Goal: Information Seeking & Learning: Learn about a topic

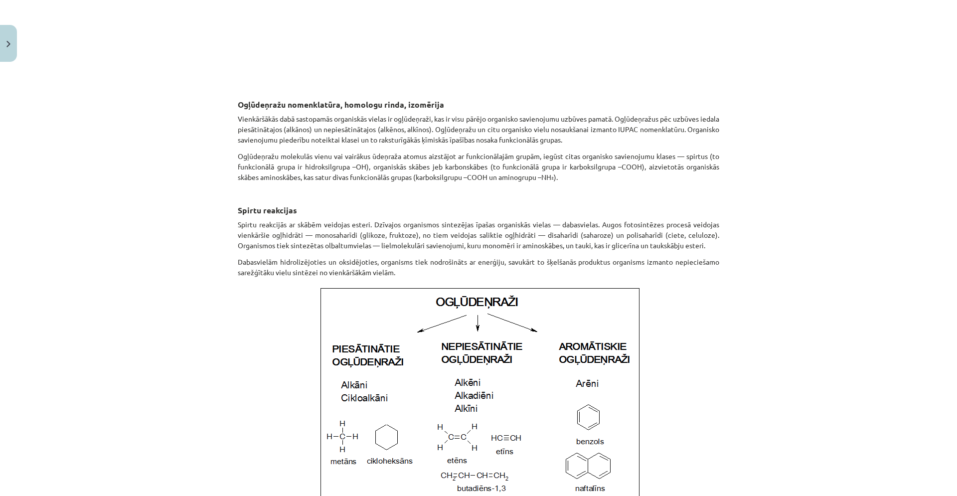
scroll to position [479, 0]
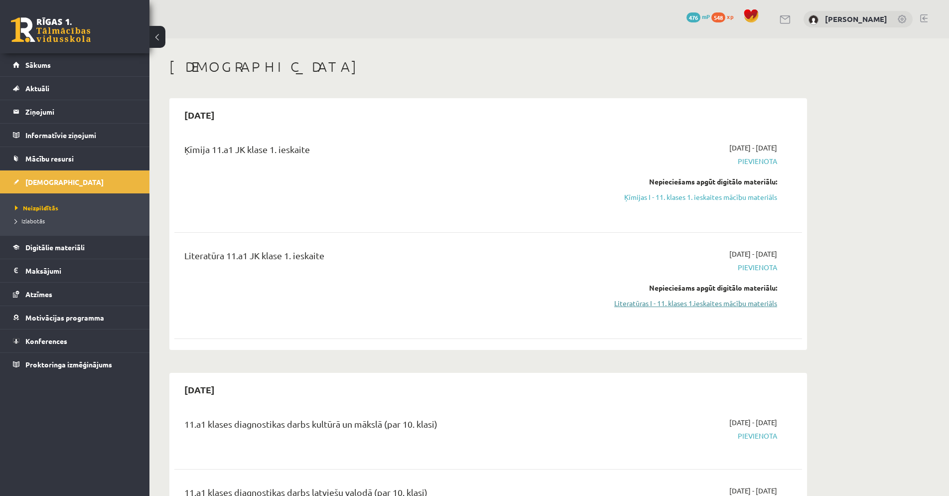
click at [654, 304] on link "Literatūras I - 11. klases 1.ieskaites mācību materiāls" at bounding box center [683, 303] width 188 height 10
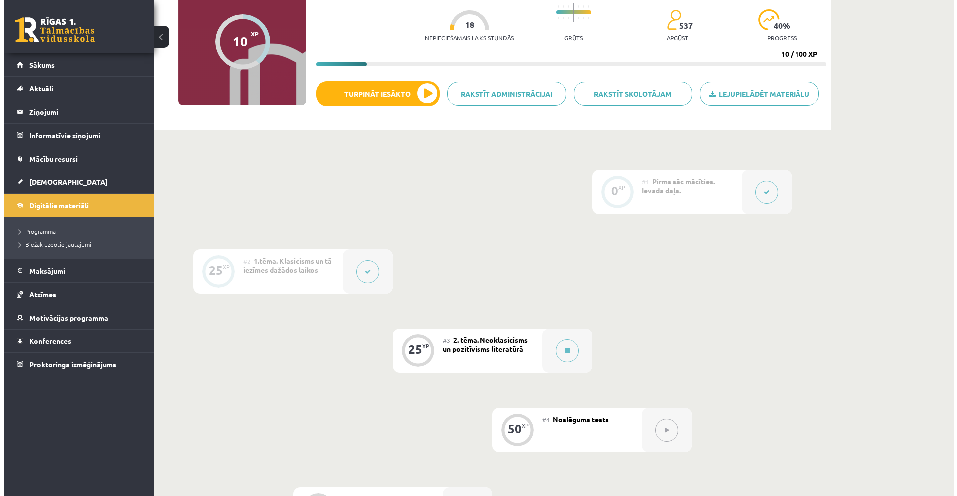
scroll to position [52, 0]
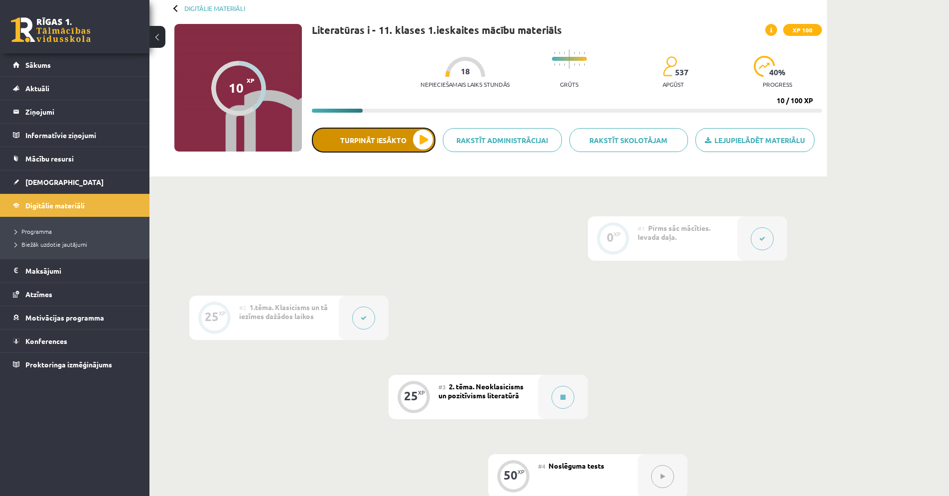
click at [383, 134] on button "Turpināt iesākto" at bounding box center [374, 140] width 124 height 25
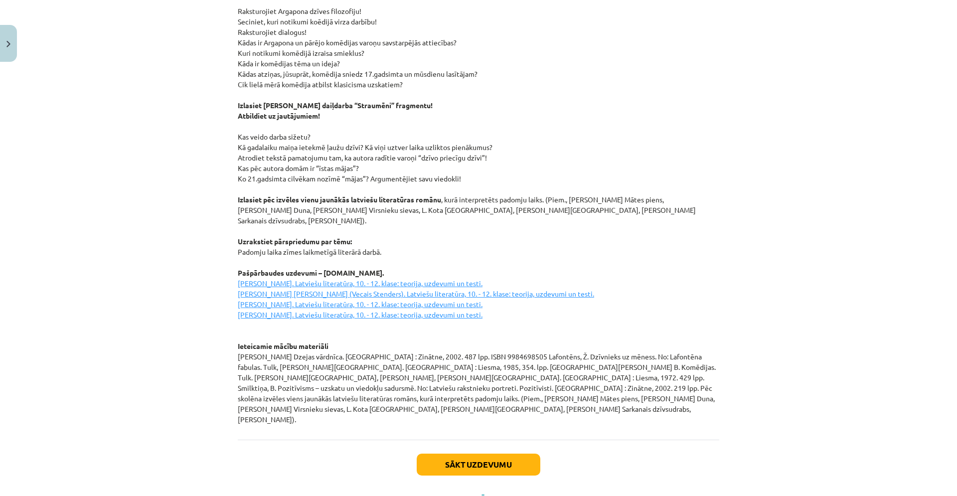
scroll to position [1228, 0]
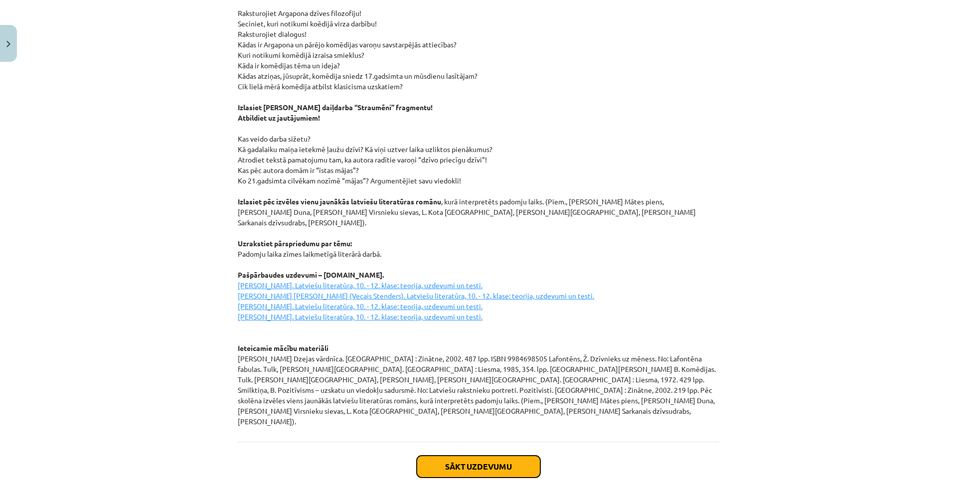
click at [479, 455] on button "Sākt uzdevumu" at bounding box center [479, 466] width 124 height 22
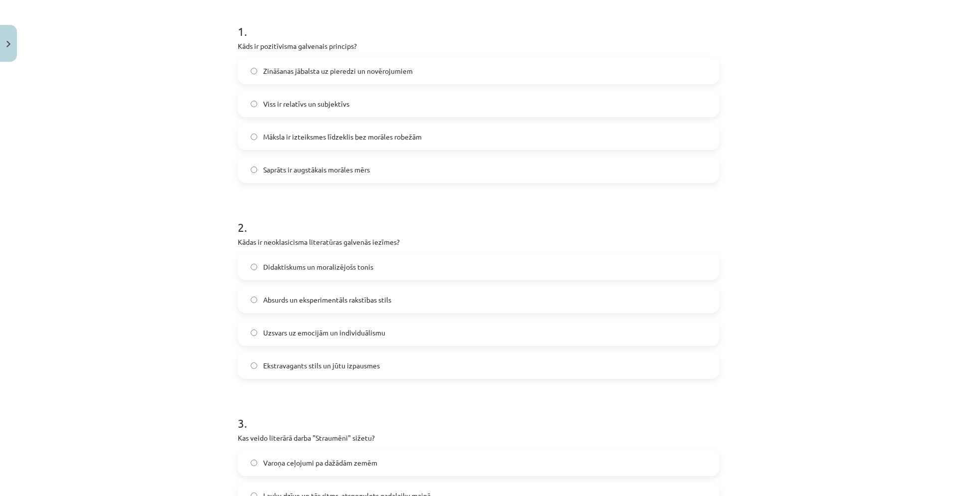
scroll to position [197, 0]
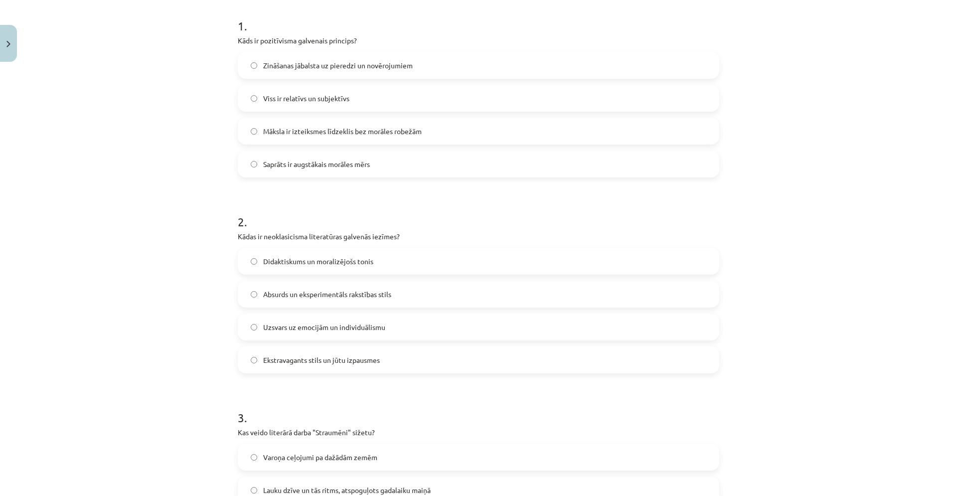
click at [391, 259] on label "Didaktiskums un moralizējošs tonis" at bounding box center [478, 261] width 479 height 25
click at [462, 70] on label "Zināšanas jābalsta uz pieredzi un novērojumiem" at bounding box center [478, 65] width 479 height 25
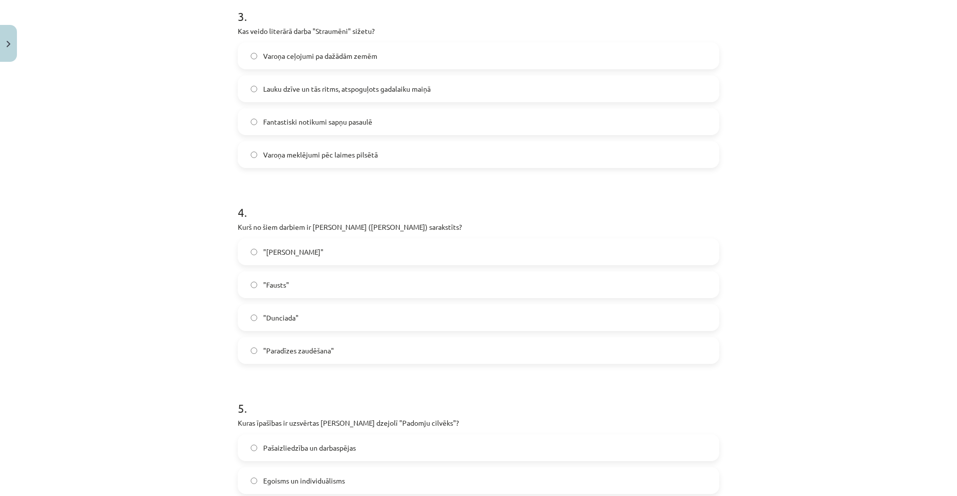
scroll to position [614, 0]
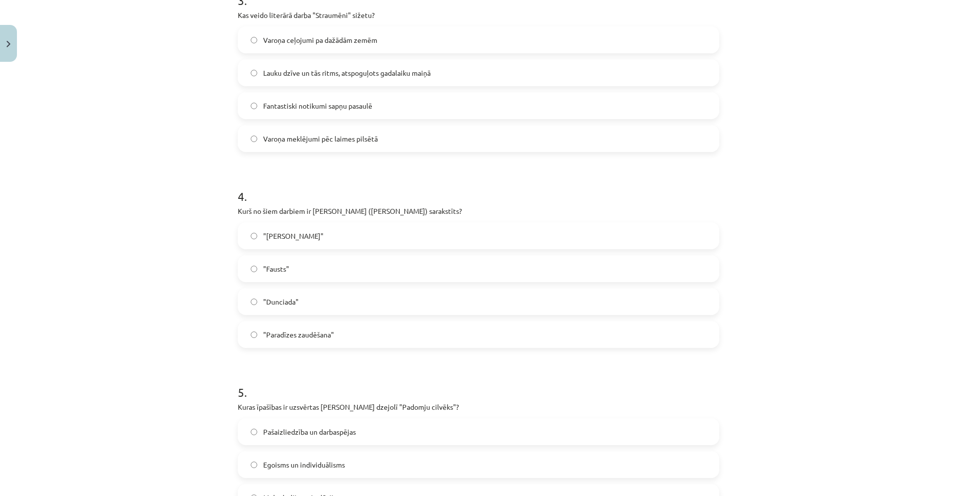
click at [625, 67] on label "Lauku dzīve un tās ritms, atspoguļots gadalaiku maiņā" at bounding box center [478, 72] width 479 height 25
click at [396, 298] on label ""Dunciada"" at bounding box center [478, 301] width 479 height 25
click at [332, 423] on label "Pašaizliedzība un darbaspējas" at bounding box center [478, 431] width 479 height 25
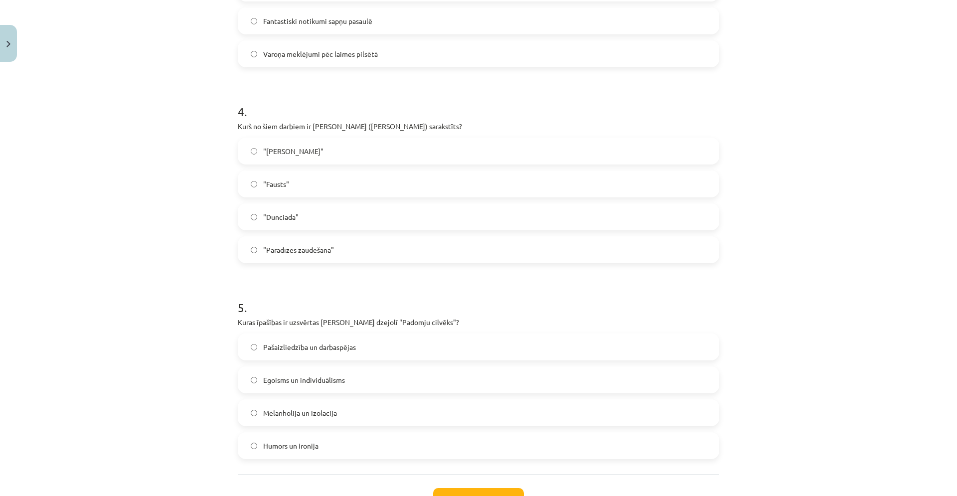
scroll to position [777, 0]
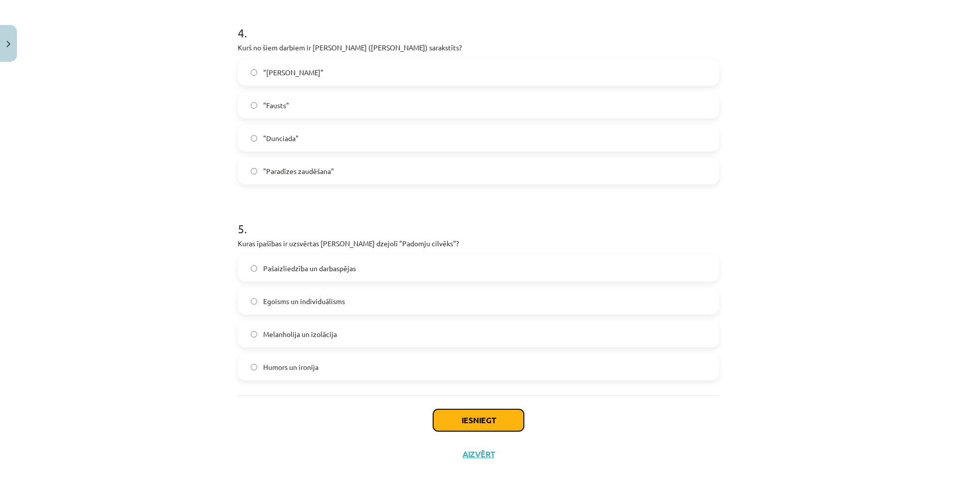
click at [476, 424] on button "Iesniegt" at bounding box center [478, 420] width 91 height 22
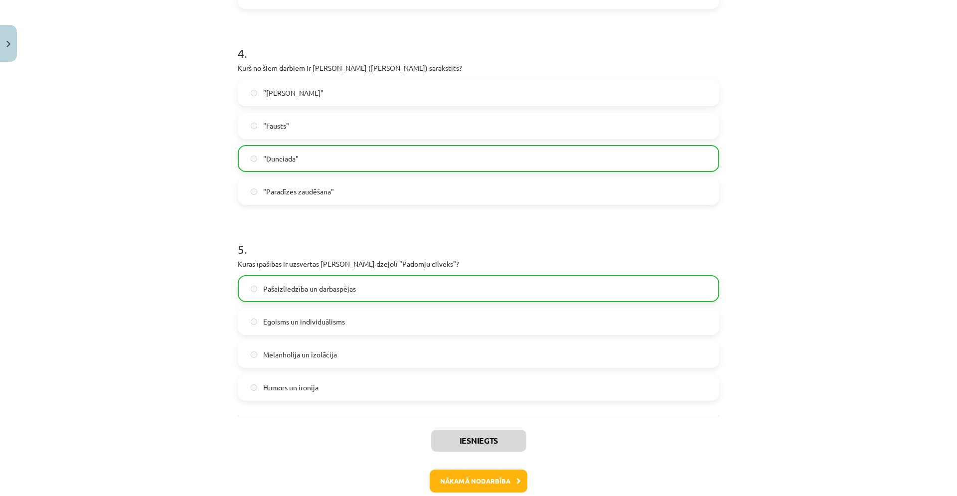
scroll to position [809, 0]
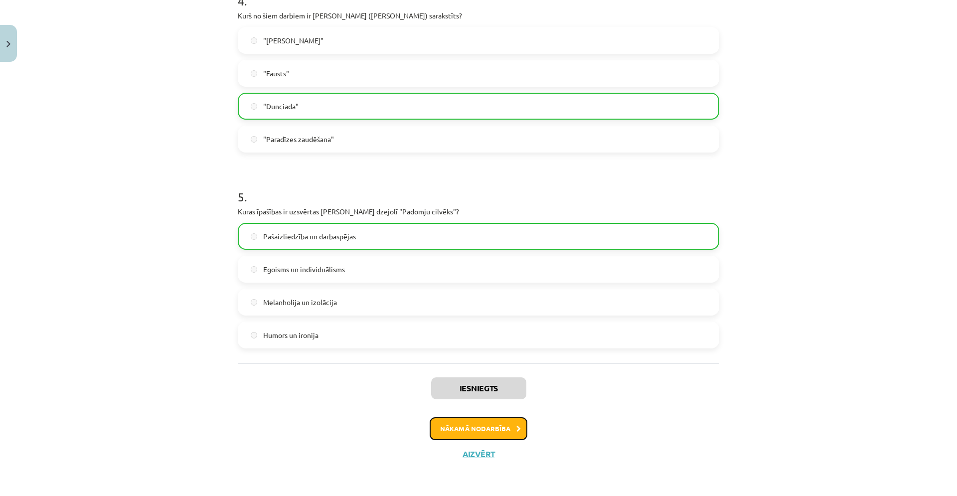
click at [485, 428] on button "Nākamā nodarbība" at bounding box center [479, 428] width 98 height 23
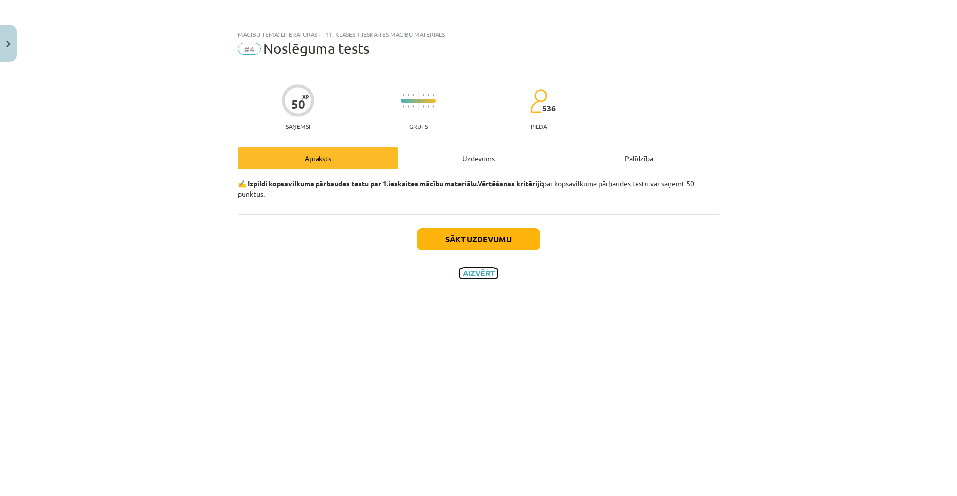
click at [489, 272] on button "Aizvērt" at bounding box center [478, 273] width 38 height 10
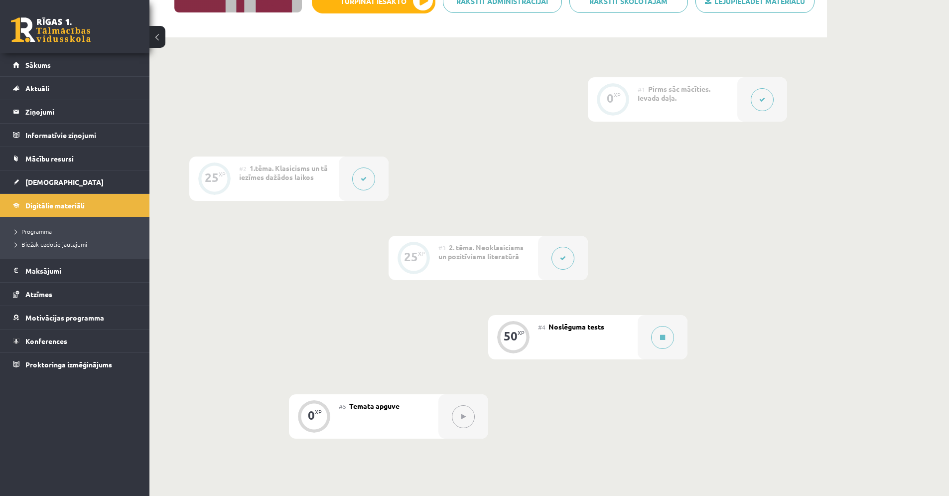
scroll to position [15, 0]
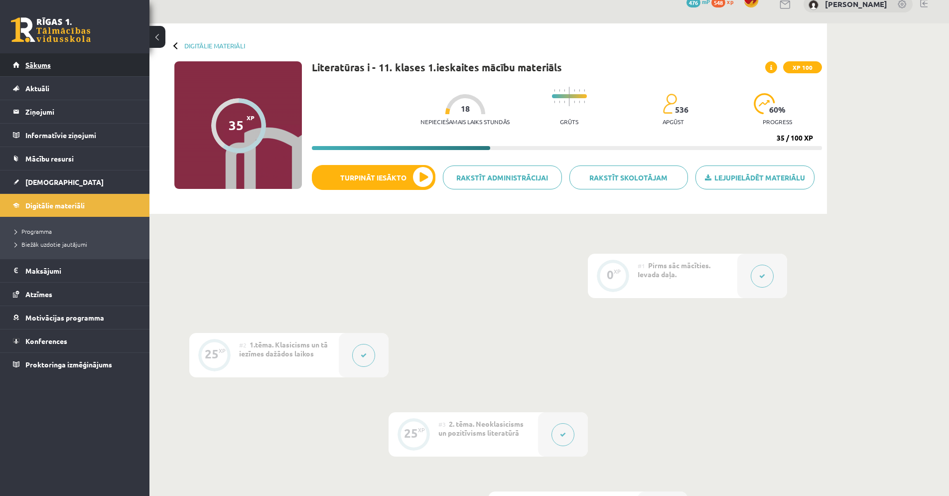
click at [58, 63] on link "Sākums" at bounding box center [75, 64] width 124 height 23
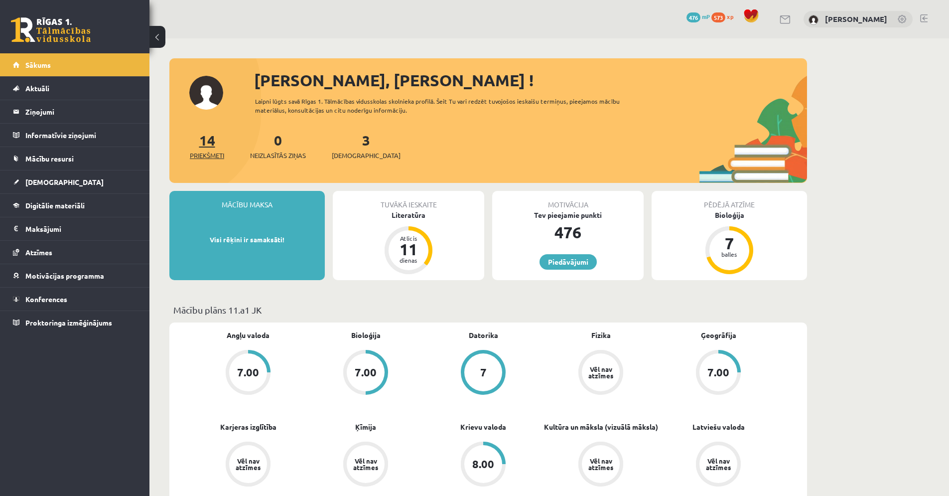
click at [209, 157] on span "Priekšmeti" at bounding box center [207, 155] width 34 height 10
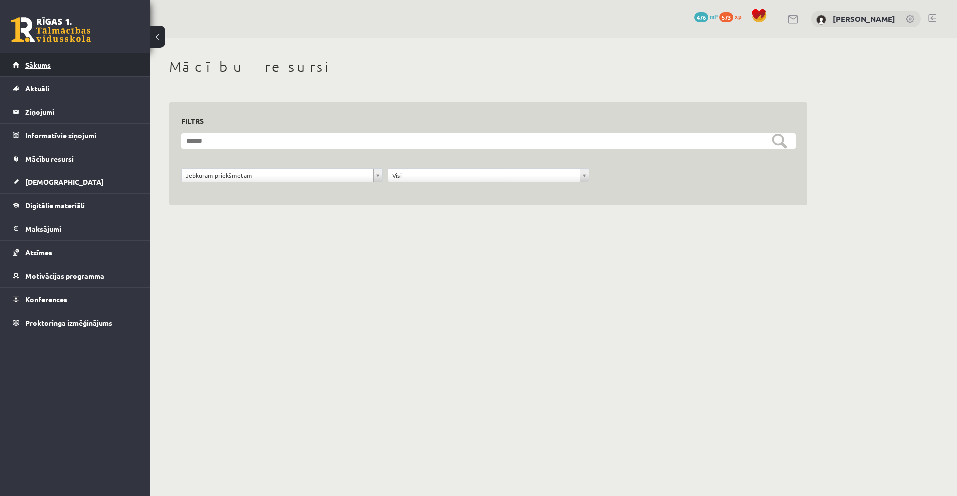
click at [84, 70] on link "Sākums" at bounding box center [75, 64] width 124 height 23
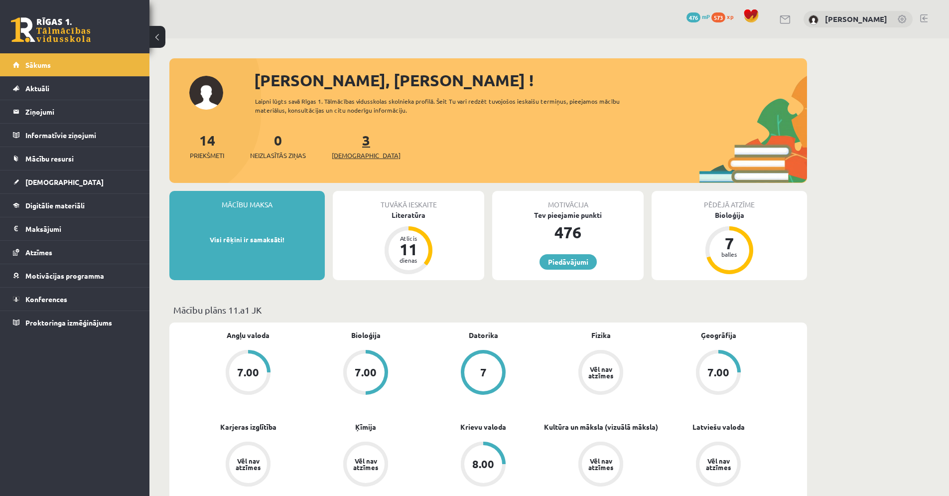
click at [346, 153] on span "[DEMOGRAPHIC_DATA]" at bounding box center [366, 155] width 69 height 10
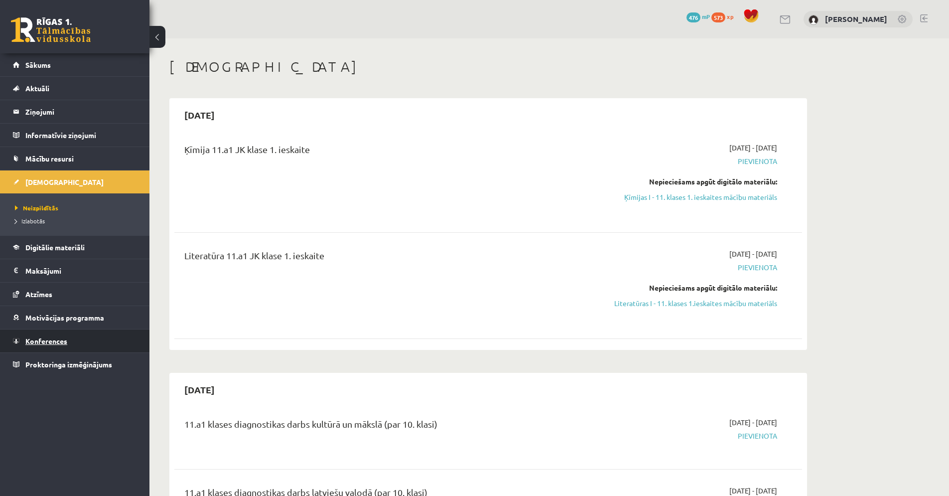
click at [26, 347] on link "Konferences" at bounding box center [75, 340] width 124 height 23
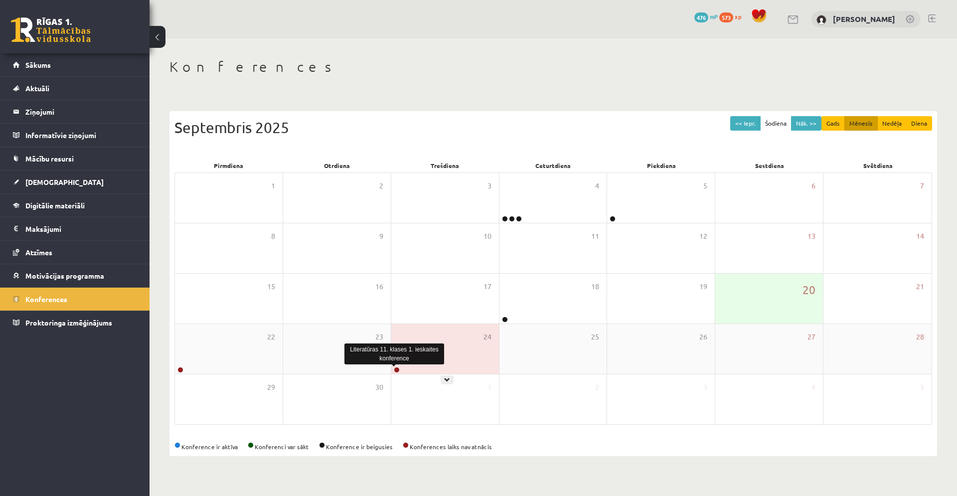
click at [397, 369] on link at bounding box center [397, 370] width 6 height 6
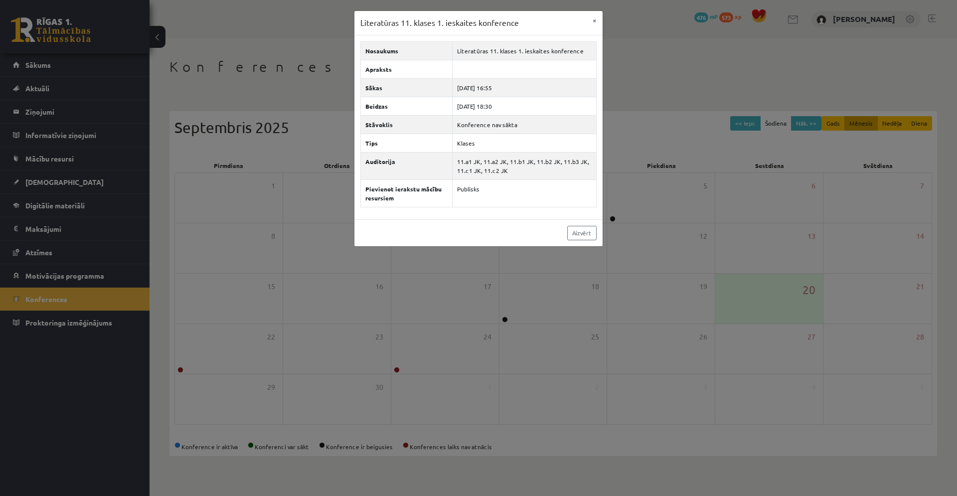
click at [416, 309] on div "Literatūras 11. klases 1. ieskaites konference × Nosaukums Literatūras 11. klas…" at bounding box center [478, 248] width 957 height 496
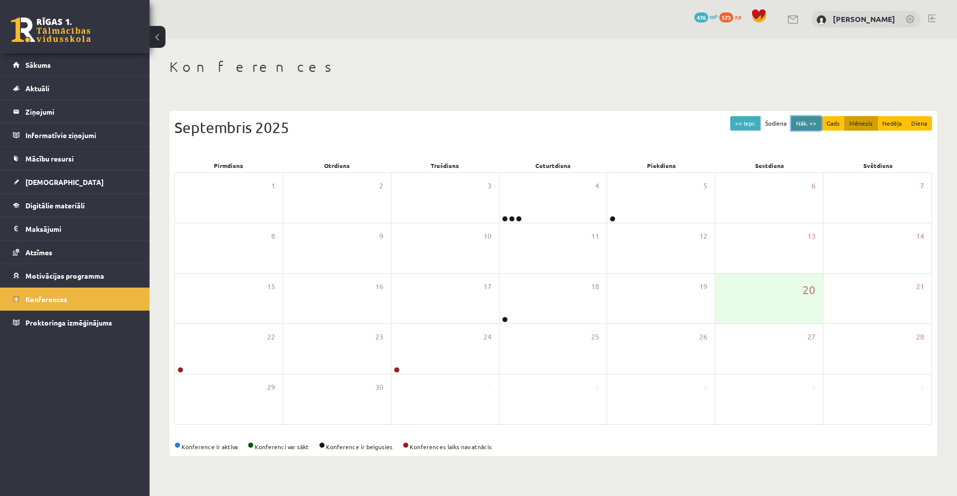
click at [813, 122] on button "Nāk. >>" at bounding box center [806, 123] width 30 height 14
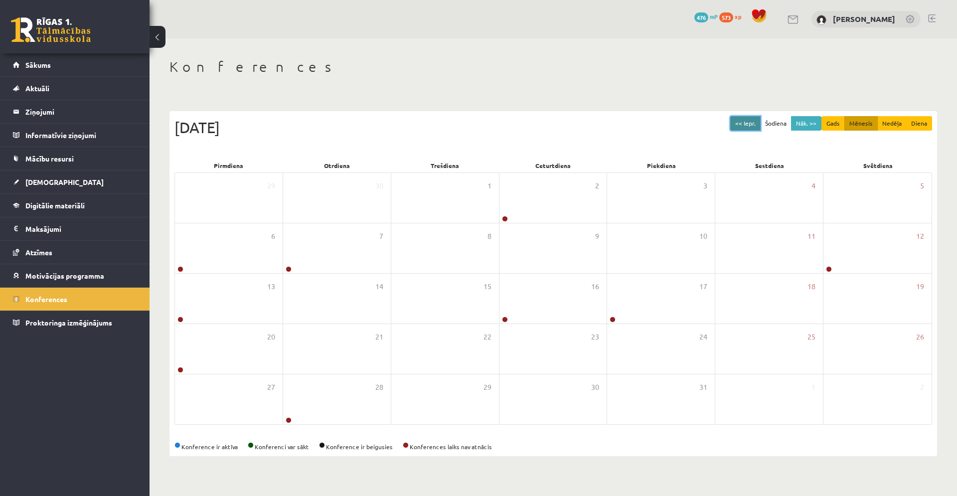
click at [741, 123] on button "<< Iepr." at bounding box center [745, 123] width 30 height 14
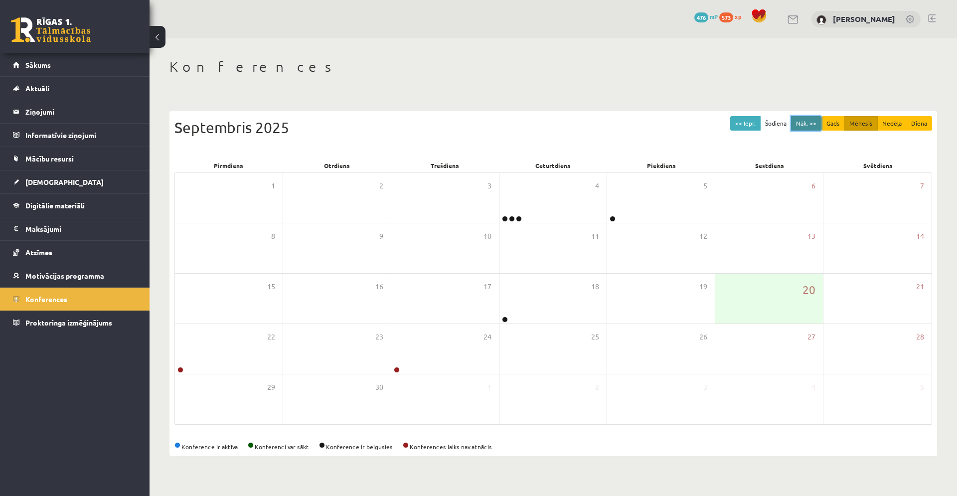
click at [808, 130] on button "Nāk. >>" at bounding box center [806, 123] width 30 height 14
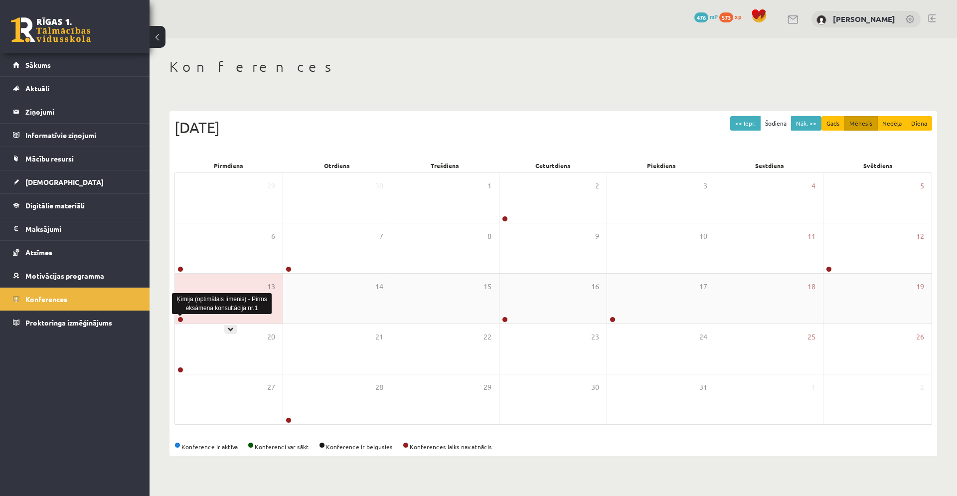
click at [178, 318] on link at bounding box center [180, 319] width 6 height 6
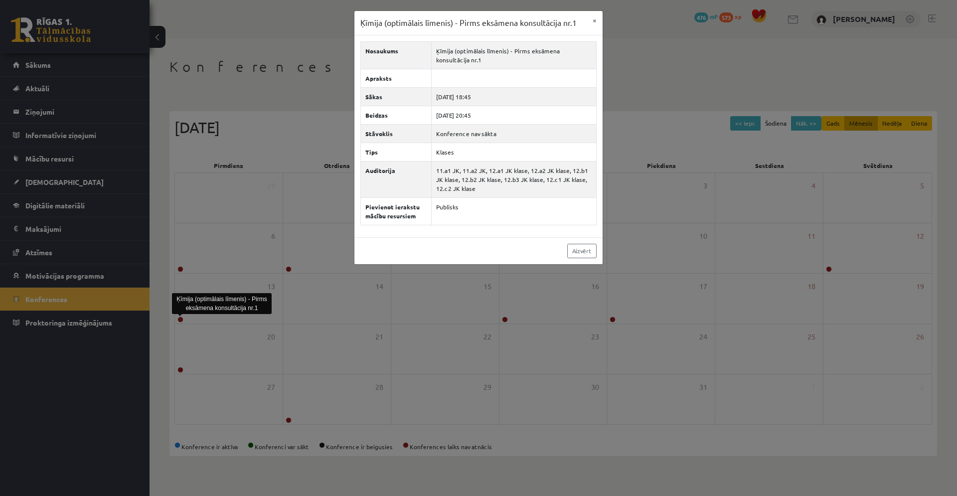
click at [182, 281] on div "Ķīmija (optimālais līmenis) - Pirms eksāmena konsultācija nr.1 × Nosaukums Ķīmi…" at bounding box center [478, 248] width 957 height 496
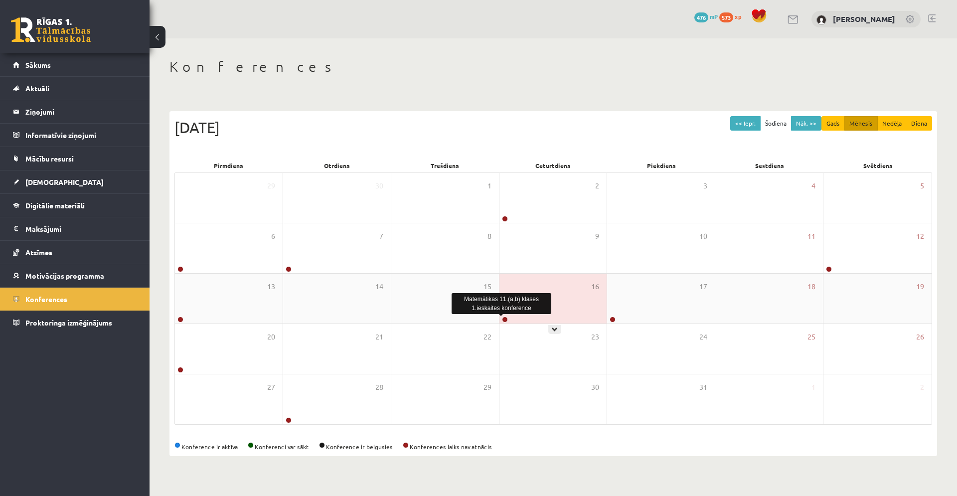
click at [506, 319] on link at bounding box center [505, 319] width 6 height 6
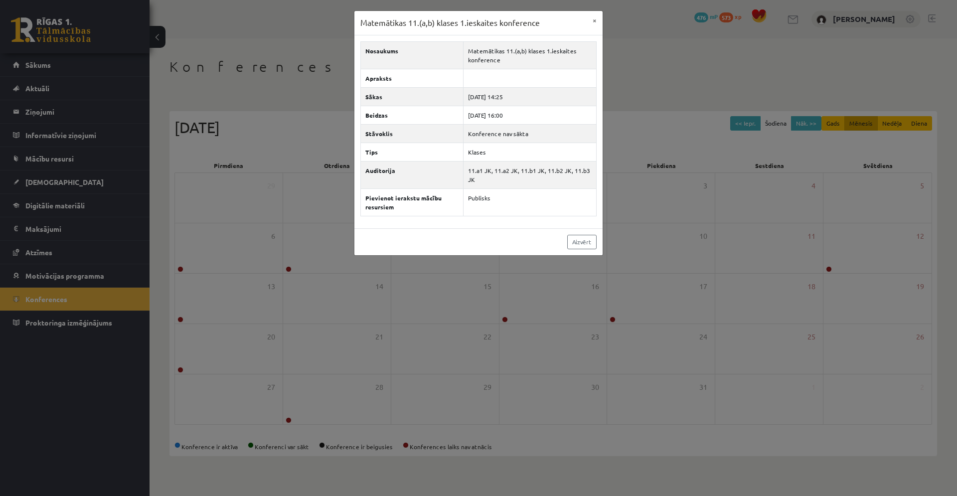
drag, startPoint x: 591, startPoint y: 285, endPoint x: 612, endPoint y: 301, distance: 26.6
click at [592, 286] on div "Matemātikas 11.(a,b) klases 1.ieskaites konference × Nosaukums Matemātikas 11.(…" at bounding box center [478, 248] width 957 height 496
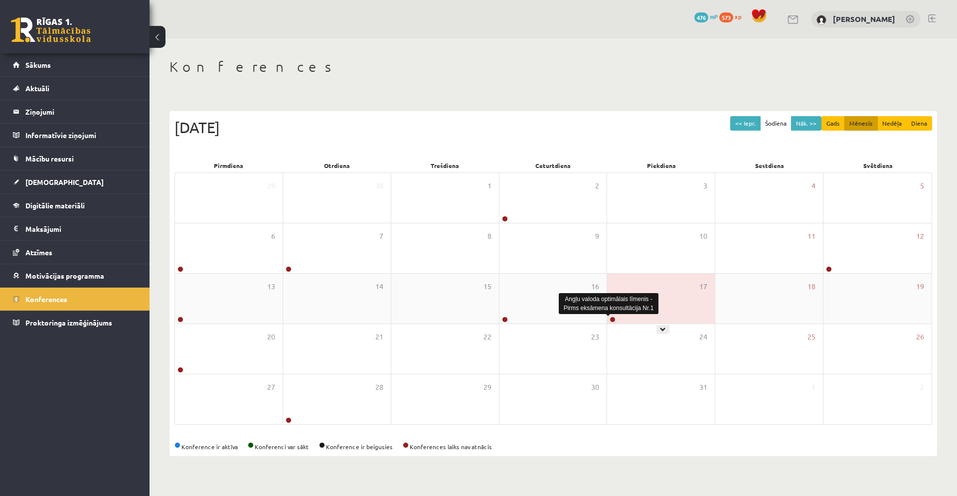
click at [613, 317] on link at bounding box center [612, 319] width 6 height 6
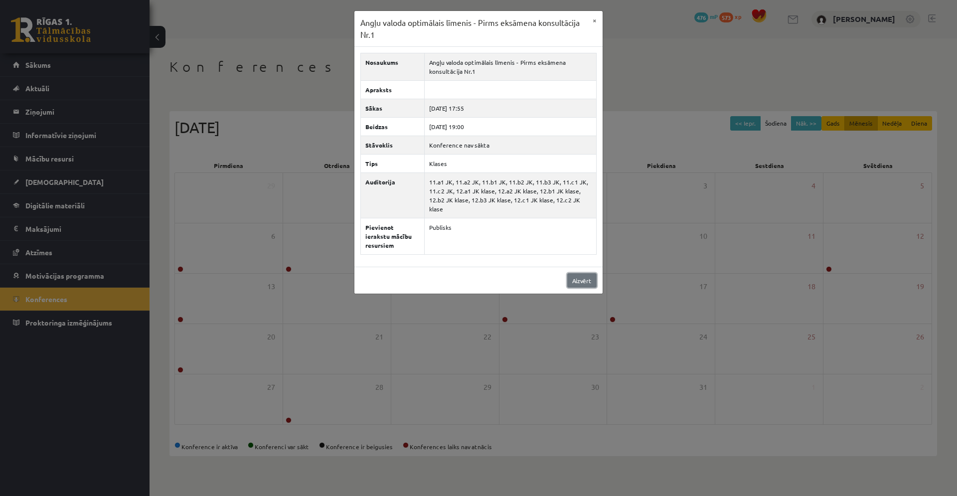
click at [587, 273] on link "Aizvērt" at bounding box center [581, 280] width 29 height 14
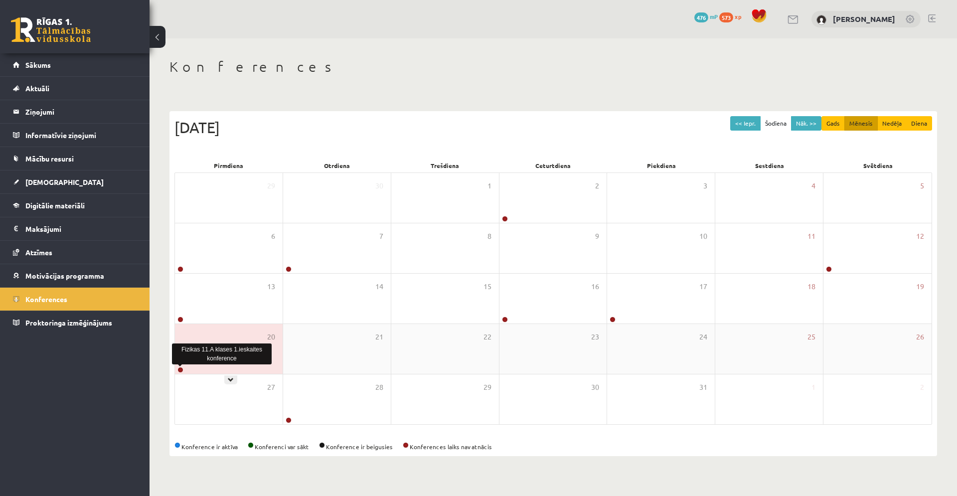
click at [177, 368] on link at bounding box center [180, 370] width 6 height 6
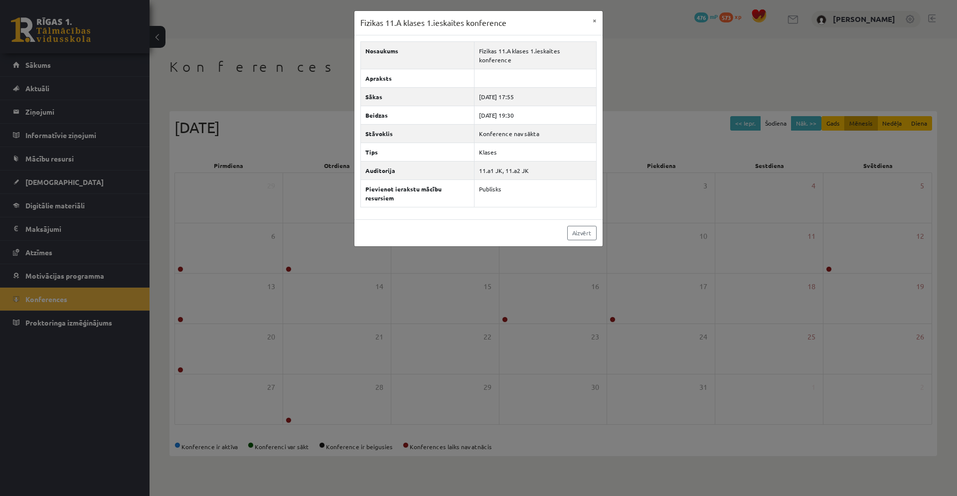
drag, startPoint x: 323, startPoint y: 274, endPoint x: 325, endPoint y: 326, distance: 51.8
click at [324, 275] on div "Fizikas 11.A klases 1.ieskaites konference × Nosaukums Fizikas 11.A klases 1.ie…" at bounding box center [478, 248] width 957 height 496
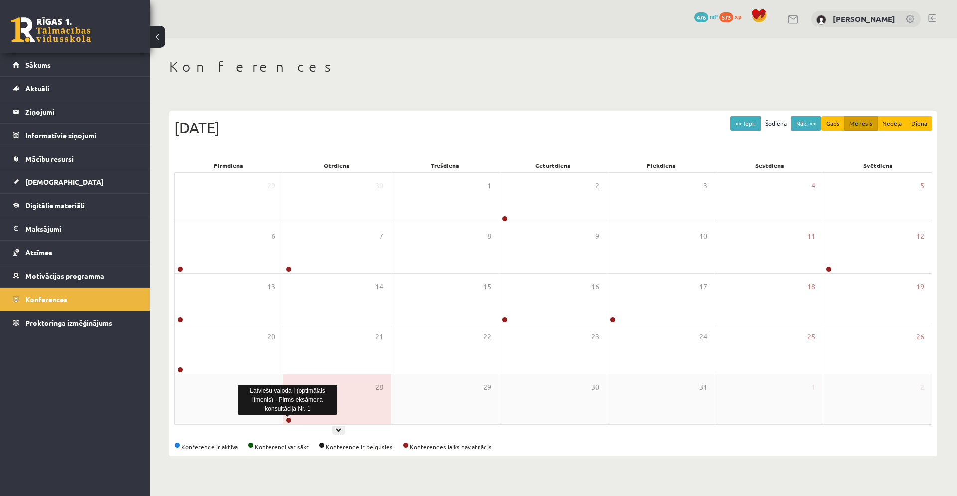
click at [289, 421] on link at bounding box center [289, 420] width 6 height 6
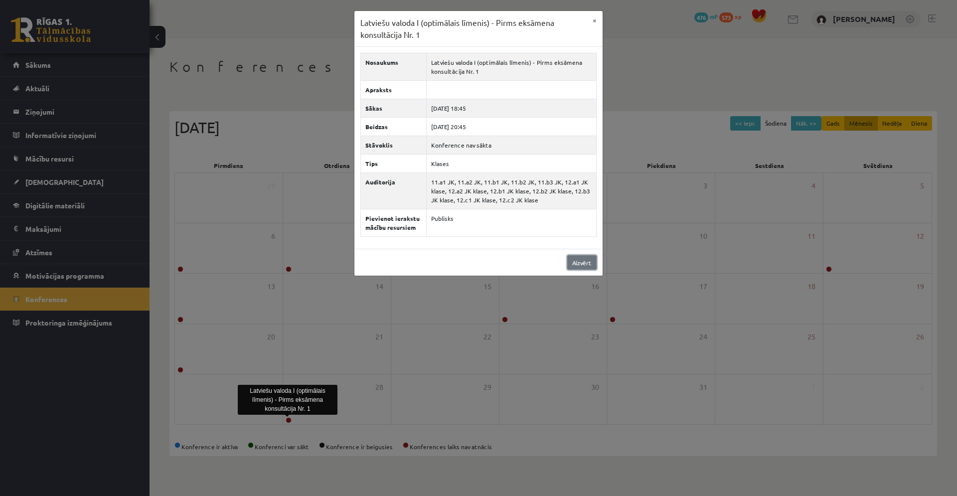
click at [575, 265] on link "Aizvērt" at bounding box center [581, 262] width 29 height 14
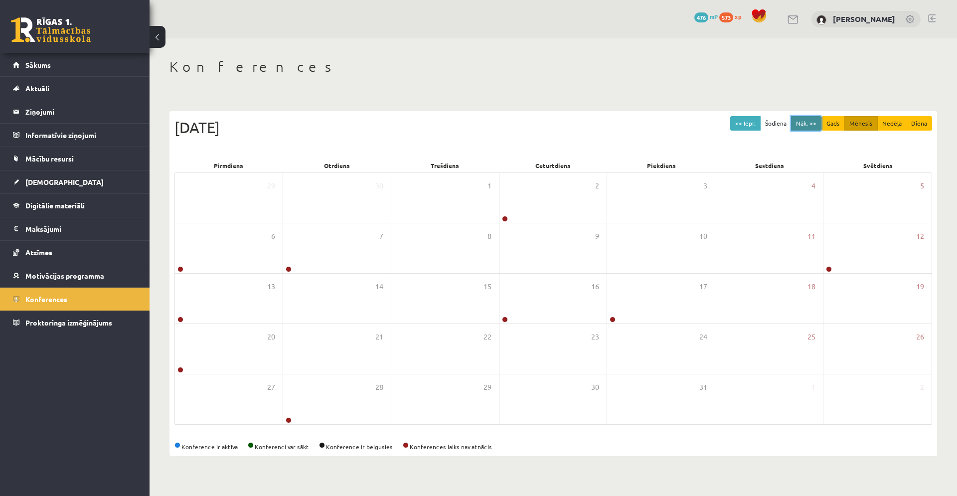
click at [802, 121] on button "Nāk. >>" at bounding box center [806, 123] width 30 height 14
click at [811, 125] on button "Nāk. >>" at bounding box center [806, 123] width 30 height 14
click at [807, 126] on button "Nāk. >>" at bounding box center [806, 123] width 30 height 14
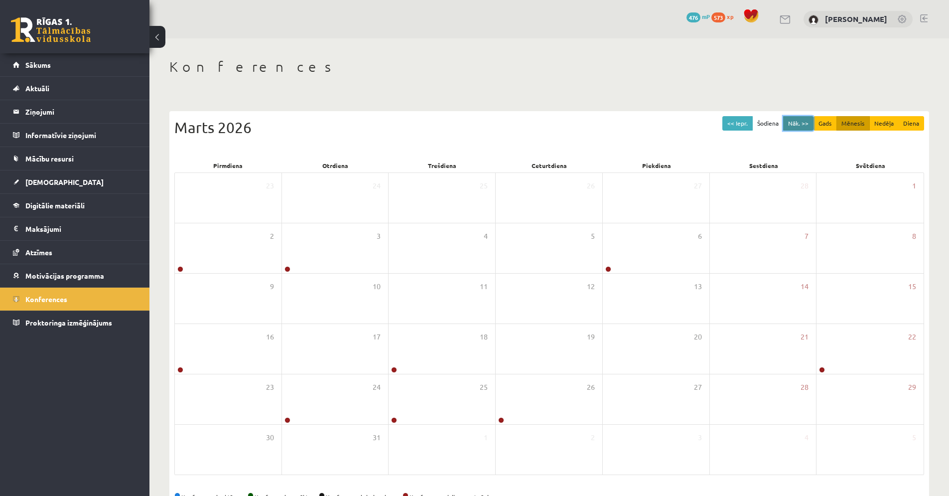
click at [807, 126] on button "Nāk. >>" at bounding box center [798, 123] width 30 height 14
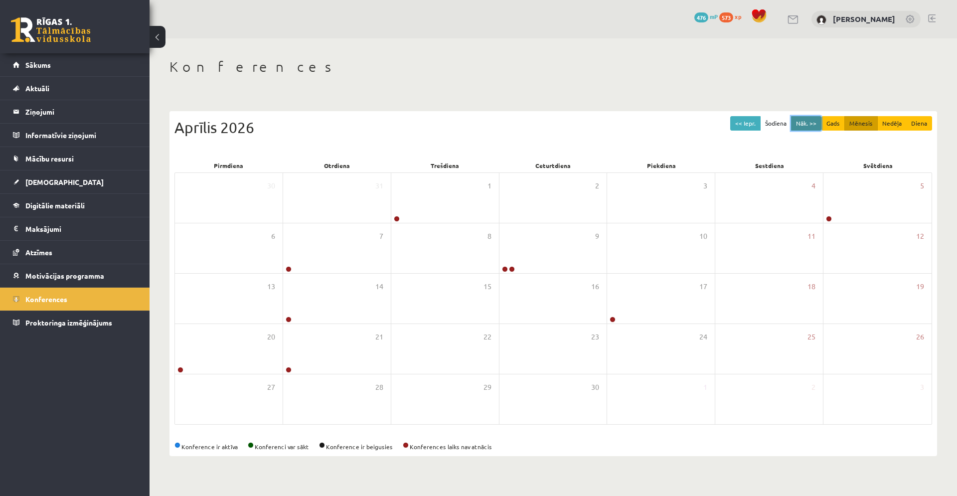
click at [807, 126] on button "Nāk. >>" at bounding box center [806, 123] width 30 height 14
click at [853, 120] on button "Mēnesis" at bounding box center [860, 123] width 33 height 14
click at [776, 119] on button "Šodiena" at bounding box center [775, 123] width 31 height 14
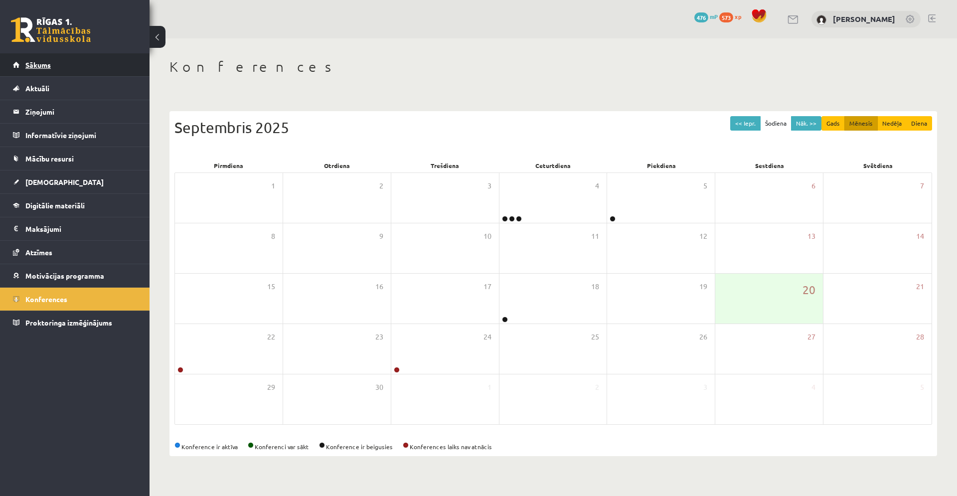
click at [30, 64] on span "Sākums" at bounding box center [37, 64] width 25 height 9
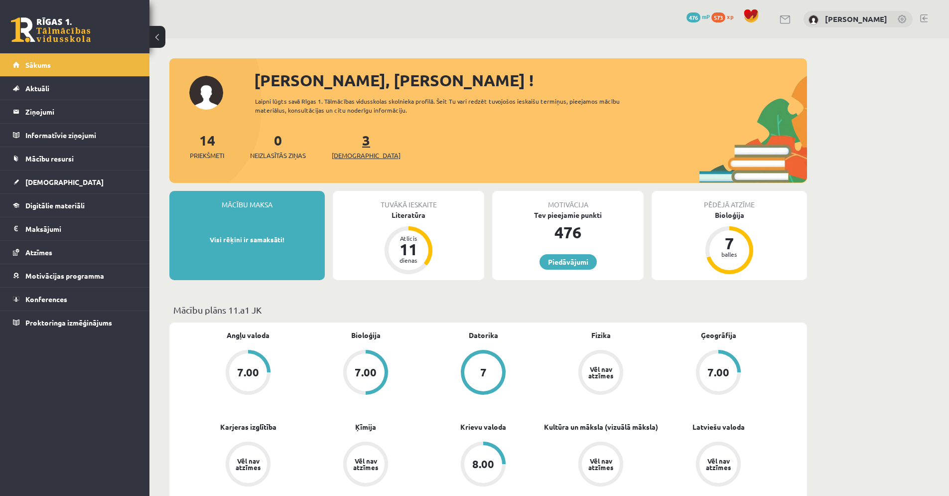
click at [352, 154] on span "[DEMOGRAPHIC_DATA]" at bounding box center [366, 155] width 69 height 10
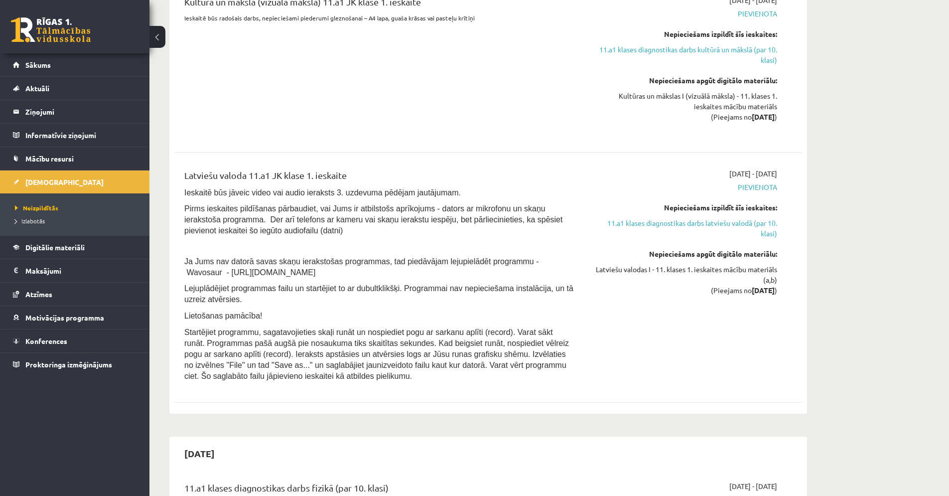
scroll to position [651, 0]
